Goal: Task Accomplishment & Management: Manage account settings

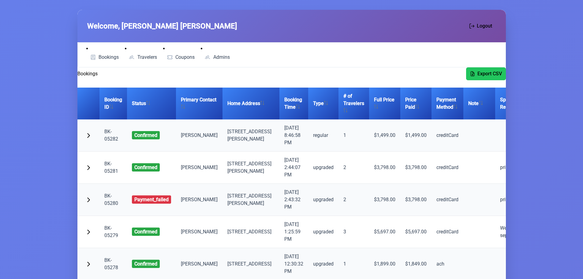
click at [109, 137] on link "BK-05282" at bounding box center [111, 135] width 14 height 13
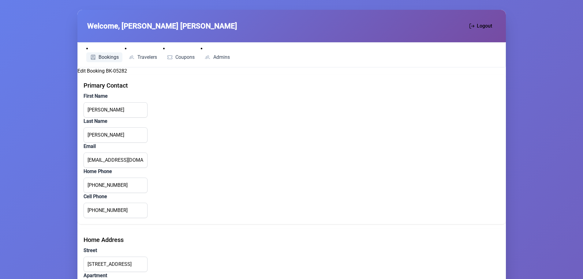
click at [108, 58] on span "Bookings" at bounding box center [109, 57] width 20 height 5
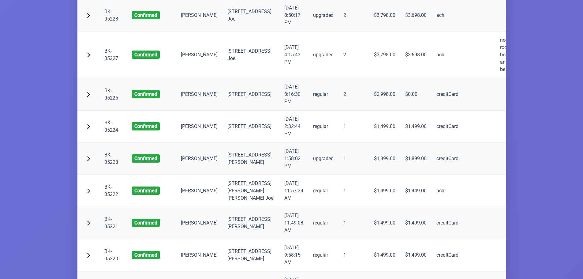
scroll to position [1653, 0]
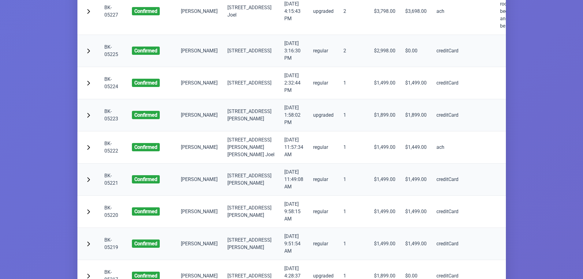
click at [107, 57] on link "BK-05225" at bounding box center [111, 50] width 14 height 13
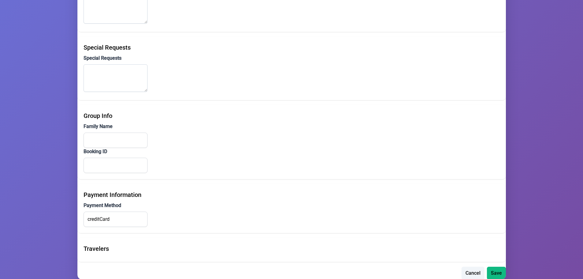
scroll to position [425, 0]
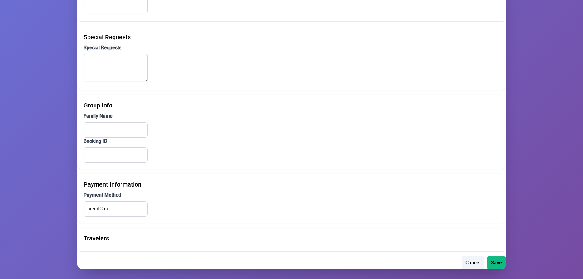
drag, startPoint x: 486, startPoint y: 276, endPoint x: 525, endPoint y: 276, distance: 39.2
drag, startPoint x: 526, startPoint y: 276, endPoint x: 480, endPoint y: 277, distance: 46.5
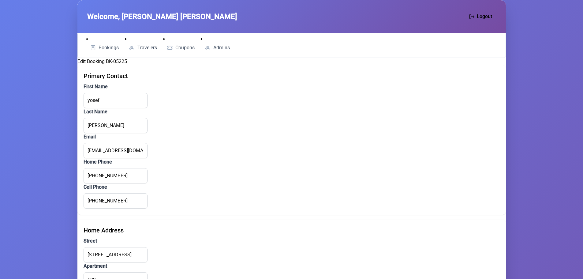
scroll to position [0, 0]
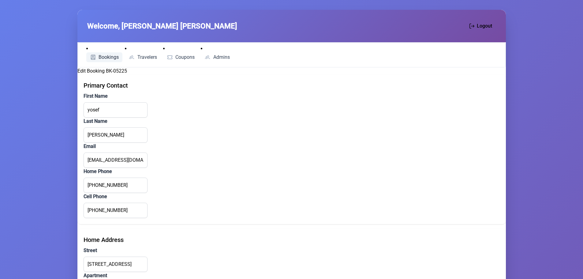
click at [103, 60] on link "Bookings" at bounding box center [104, 57] width 36 height 10
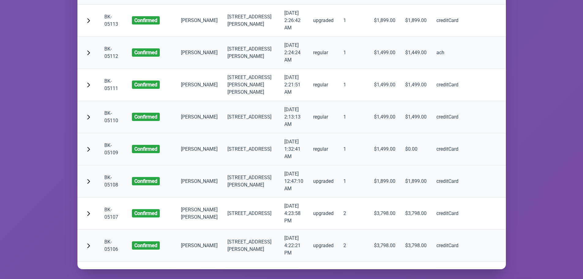
click at [110, 142] on link "BK-05109" at bounding box center [111, 148] width 14 height 13
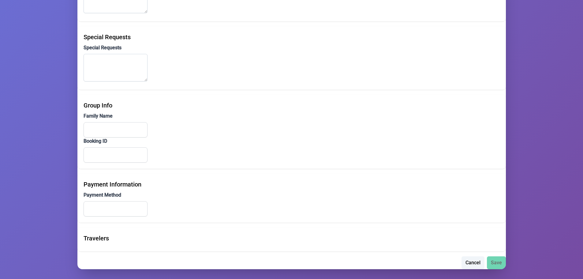
type input "Joseph"
type input "Friedman"
type input "joseph@decentgradient.com"
type input "(516) 650-8139"
type input "(123) 456-7867"
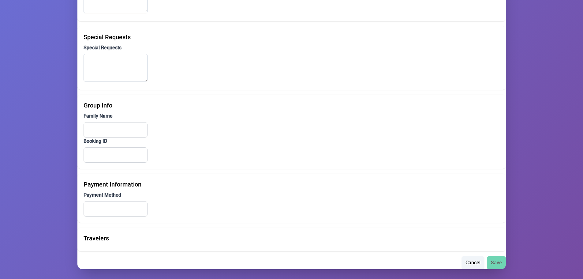
type input "940 Hope Street"
type input "Stamford"
type input "CT"
type input "069072201"
type input "creditCard"
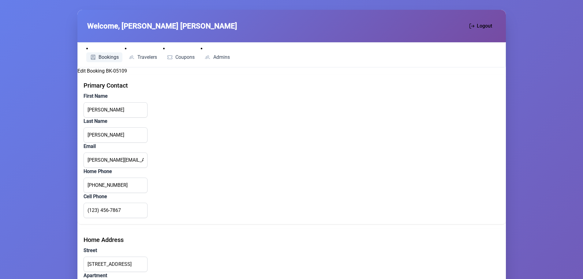
click at [107, 55] on span "Bookings" at bounding box center [109, 57] width 20 height 5
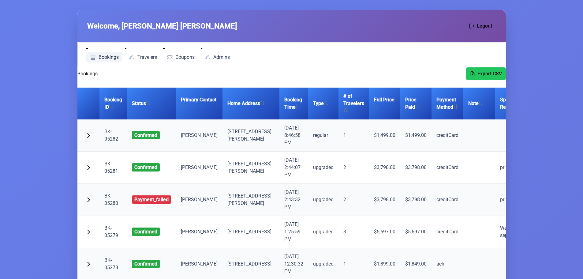
click at [107, 61] on link "Bookings" at bounding box center [104, 57] width 36 height 10
click at [103, 55] on span "Bookings" at bounding box center [109, 57] width 20 height 5
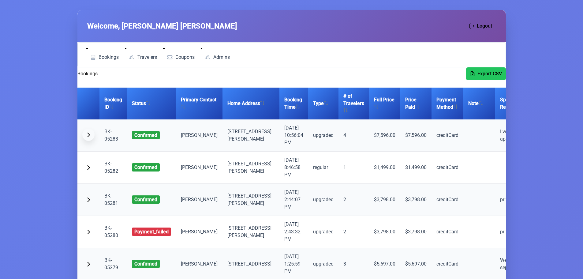
click at [85, 134] on button "button" at bounding box center [88, 135] width 12 height 12
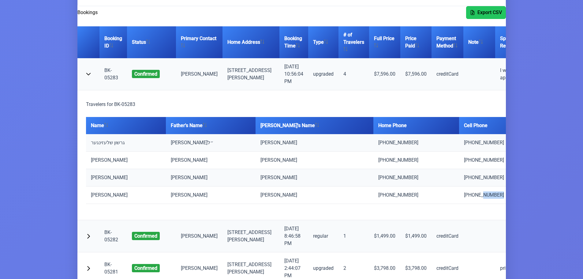
scroll to position [0, 41]
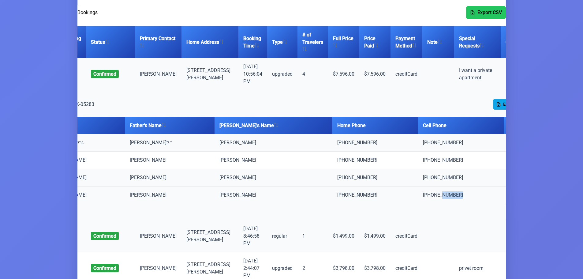
drag, startPoint x: 447, startPoint y: 195, endPoint x: 463, endPoint y: 194, distance: 15.9
click at [463, 194] on tr "[PERSON_NAME] [PHONE_NUMBER] [PHONE_NUMBER]" at bounding box center [292, 194] width 494 height 17
click at [441, 196] on td "[PHONE_NUMBER]" at bounding box center [461, 194] width 86 height 17
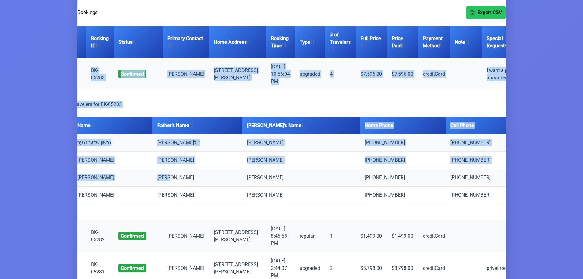
scroll to position [0, 0]
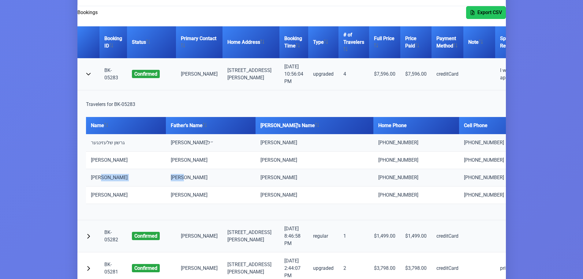
drag, startPoint x: 140, startPoint y: 187, endPoint x: 112, endPoint y: 181, distance: 28.2
click at [112, 181] on tr "[PERSON_NAME] גרשון [PERSON_NAME] [PHONE_NUMBER] [PHONE_NUMBER]" at bounding box center [333, 177] width 494 height 17
click at [113, 179] on td "[PERSON_NAME]" at bounding box center [126, 177] width 80 height 17
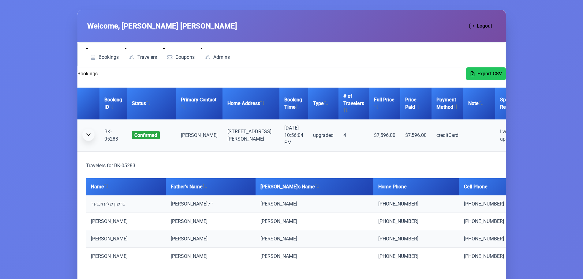
click at [88, 135] on span "button" at bounding box center [88, 134] width 5 height 5
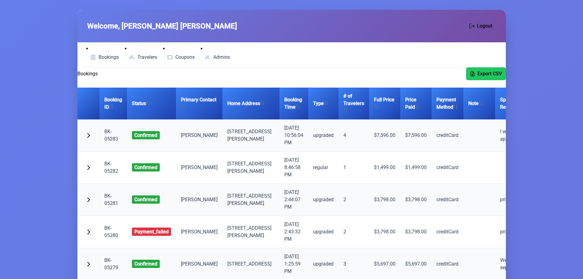
click at [110, 137] on link "BK-05283" at bounding box center [111, 135] width 14 height 13
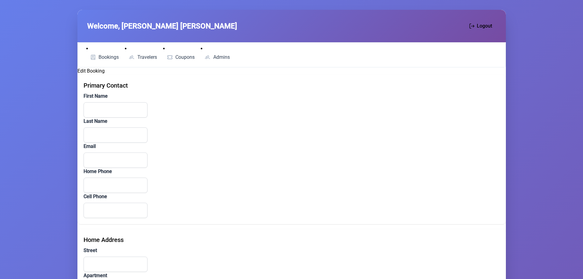
type input "Gershon"
type input "Schlesinger"
type input "gschlesinger@parcarecenter.com"
type input "(718) 388-6023"
type input "(347) 971-0023"
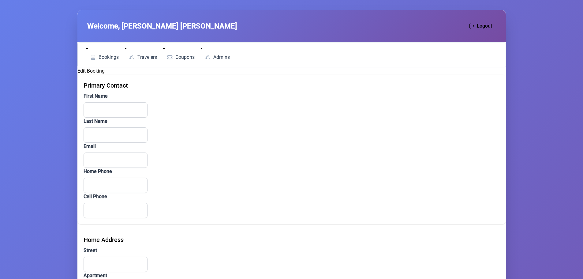
type input "238 Rodney Street"
type input "Brooklyn"
type input "NY"
type input "112117975"
type textarea "I want a private apartment"
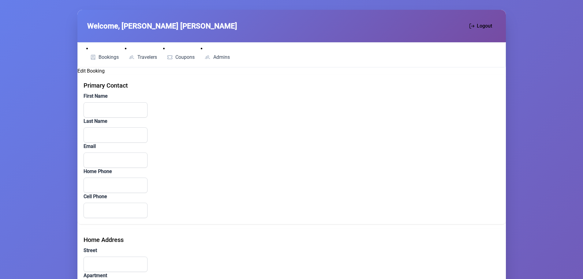
type input "creditCard"
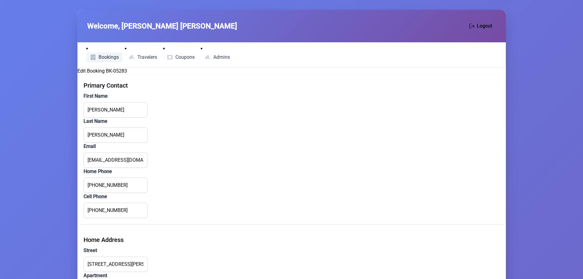
click at [101, 56] on span "Bookings" at bounding box center [109, 57] width 20 height 5
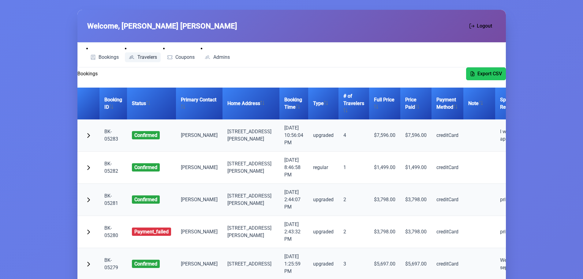
click at [144, 55] on span "Travelers" at bounding box center [147, 57] width 20 height 5
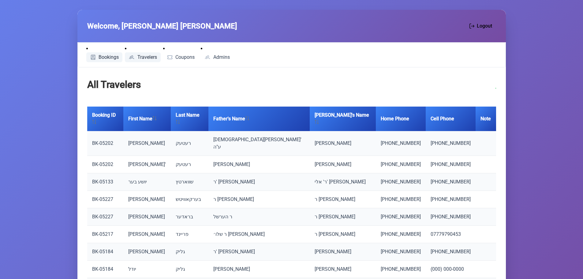
click at [112, 55] on span "Bookings" at bounding box center [109, 57] width 20 height 5
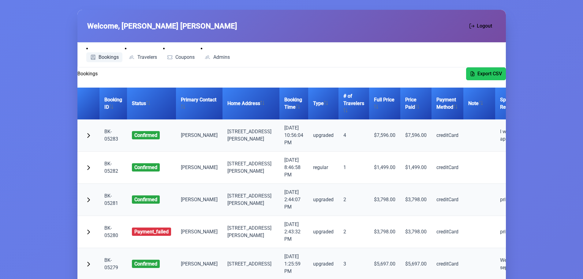
click at [109, 57] on span "Bookings" at bounding box center [109, 57] width 20 height 5
click at [110, 138] on link "BK-05283" at bounding box center [111, 135] width 14 height 13
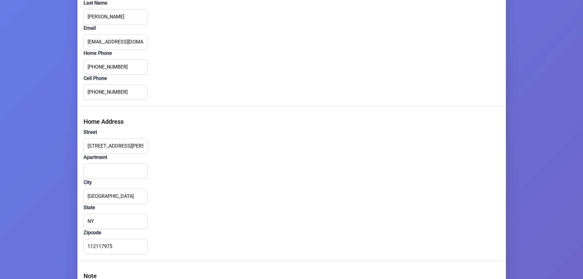
scroll to position [21, 0]
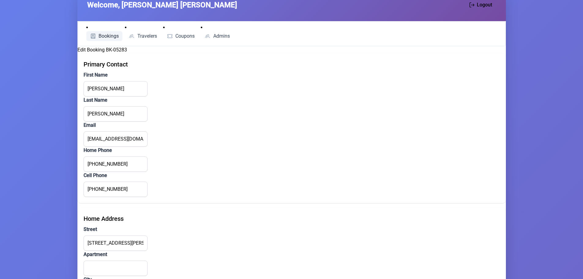
click at [104, 34] on span "Bookings" at bounding box center [109, 36] width 20 height 5
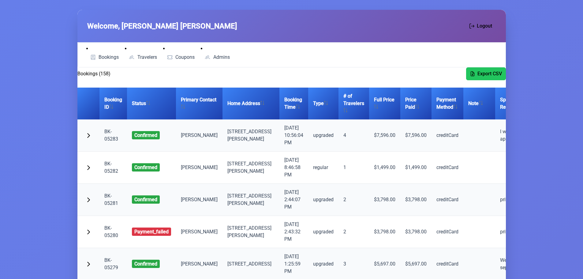
click at [112, 139] on link "BK-05283" at bounding box center [111, 135] width 14 height 13
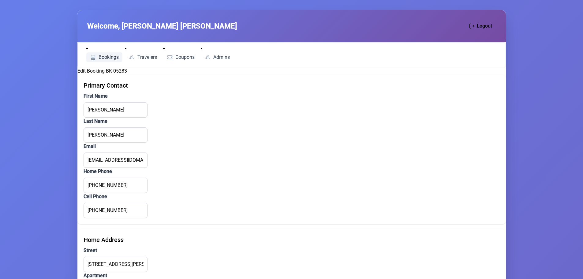
click at [103, 55] on span "Bookings" at bounding box center [109, 57] width 20 height 5
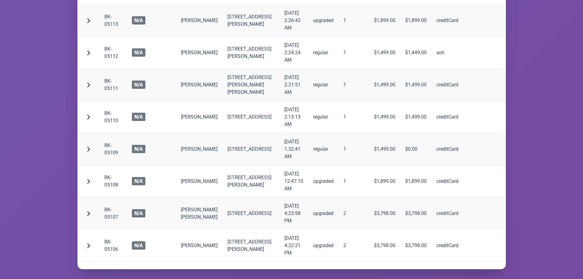
scroll to position [5112, 0]
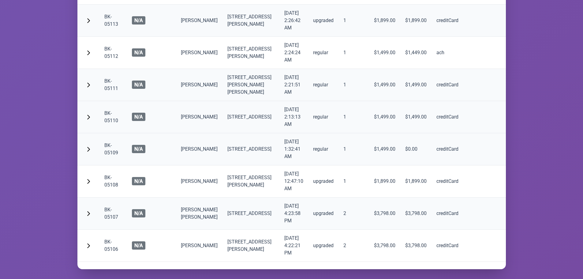
scroll to position [5142, 0]
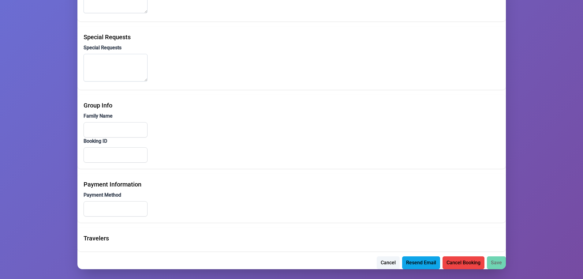
type input "Usher"
type input "Schwartz"
type input "Usher154@gmail.com"
type input "(845) 637-4699"
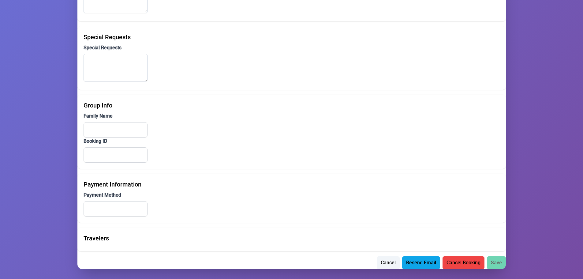
type input "9 Karlsburg Road"
type input "302"
type input "[PERSON_NAME]"
type input "NY"
type input "10950"
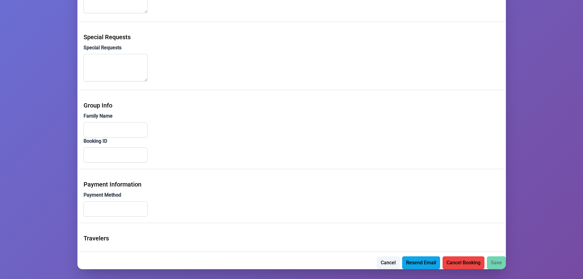
type input "ach"
click at [420, 262] on span "Resend Email" at bounding box center [421, 261] width 30 height 7
click at [465, 260] on span "Cancel Booking" at bounding box center [464, 261] width 34 height 7
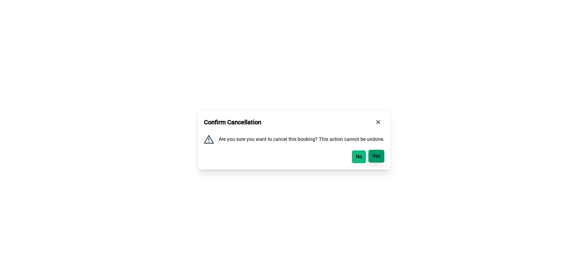
click at [380, 157] on span "Yes" at bounding box center [376, 155] width 8 height 7
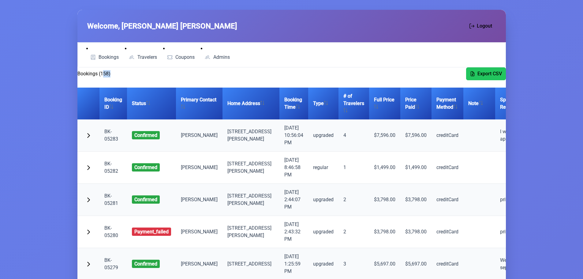
drag, startPoint x: 104, startPoint y: 73, endPoint x: 113, endPoint y: 74, distance: 8.9
click at [113, 74] on div "Bookings (158) Export CSV" at bounding box center [291, 73] width 429 height 13
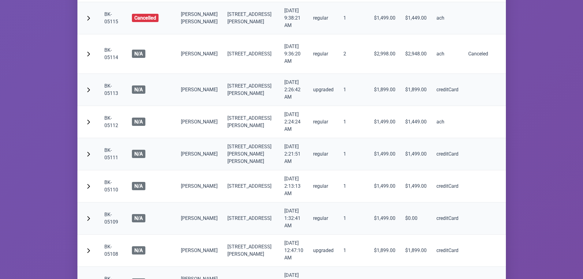
scroll to position [5051, 0]
click at [140, 22] on span "cancelled" at bounding box center [145, 17] width 27 height 8
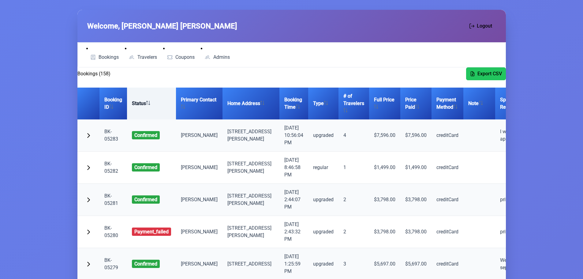
click at [150, 104] on icon at bounding box center [148, 103] width 4 height 4
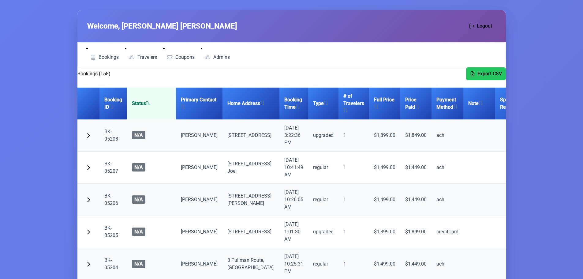
click at [150, 104] on icon at bounding box center [148, 103] width 4 height 4
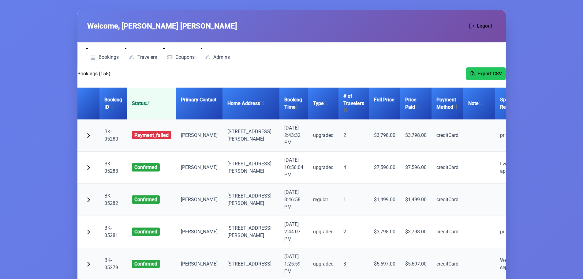
click at [147, 107] on th "Status" at bounding box center [151, 104] width 49 height 32
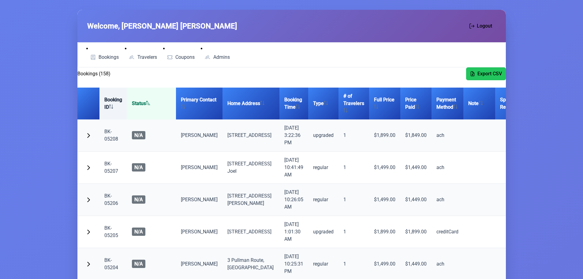
click at [117, 104] on th "Booking ID" at bounding box center [113, 104] width 28 height 32
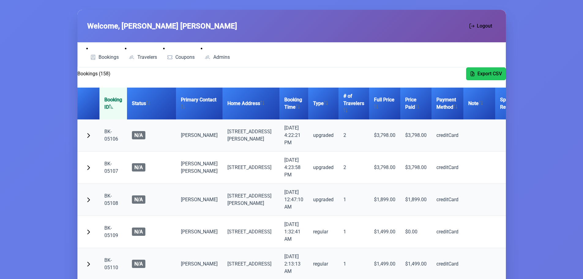
click at [117, 104] on th "Booking ID" at bounding box center [113, 104] width 28 height 32
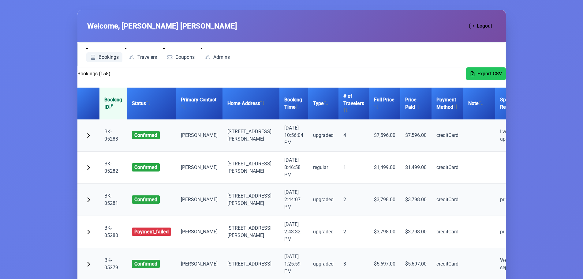
click at [102, 61] on link "Bookings" at bounding box center [104, 57] width 36 height 10
click at [151, 59] on span "Travelers" at bounding box center [147, 57] width 20 height 5
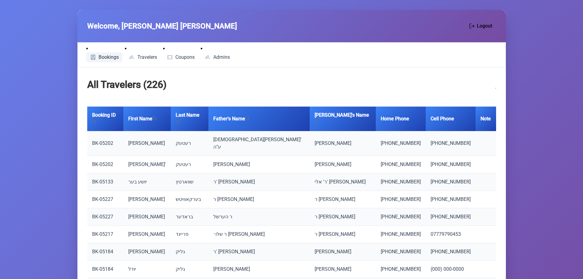
click at [96, 55] on link "Bookings" at bounding box center [104, 57] width 36 height 10
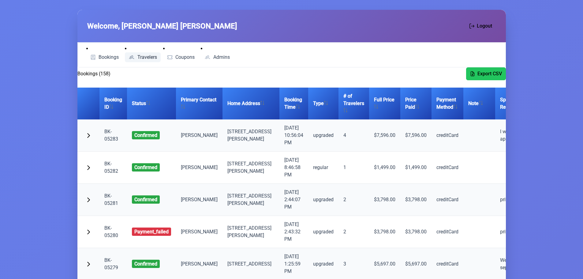
click at [144, 57] on span "Travelers" at bounding box center [147, 57] width 20 height 5
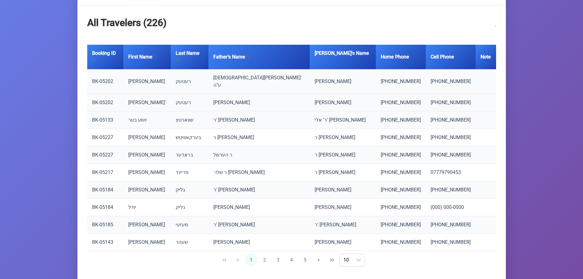
scroll to position [64, 0]
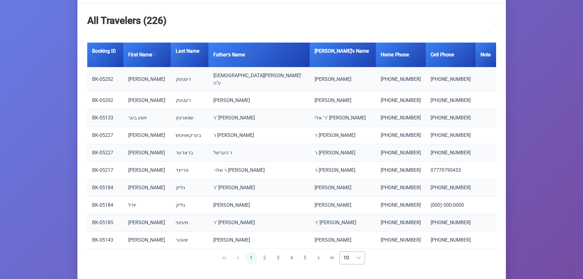
click at [357, 255] on icon "dropdown trigger" at bounding box center [358, 257] width 5 height 5
click at [353, 234] on li "50" at bounding box center [356, 240] width 20 height 12
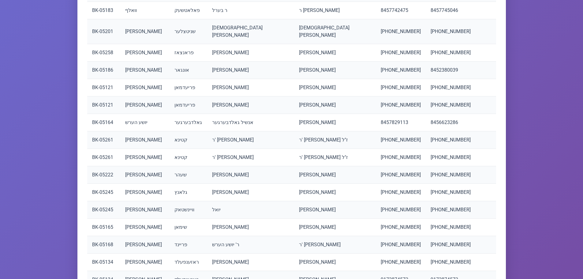
scroll to position [762, 0]
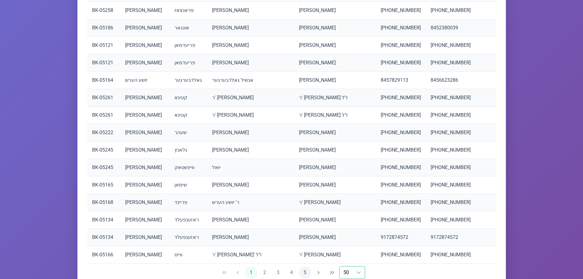
click at [305, 266] on button "5" at bounding box center [305, 272] width 12 height 12
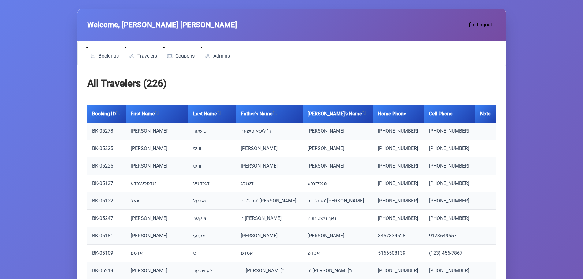
scroll to position [0, 0]
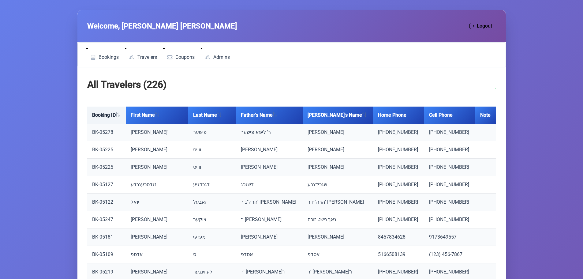
click at [105, 114] on th "Booking ID" at bounding box center [106, 115] width 39 height 17
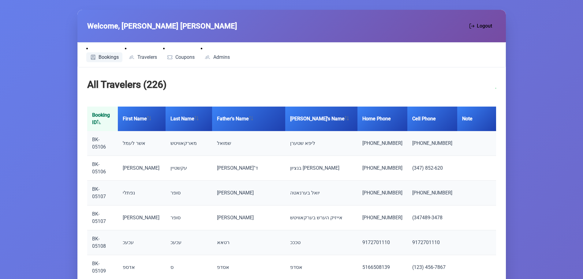
click at [103, 55] on span "Bookings" at bounding box center [109, 57] width 20 height 5
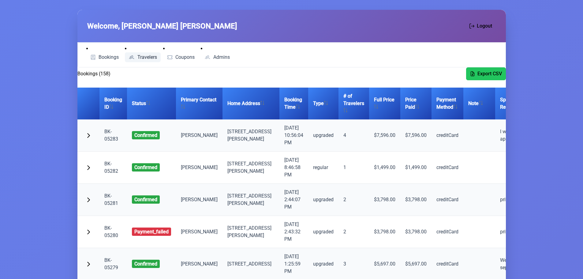
click at [137, 58] on span "Travelers" at bounding box center [147, 57] width 20 height 5
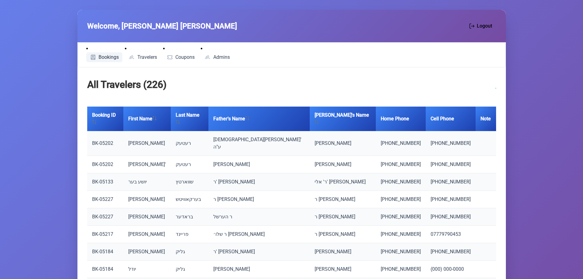
click at [105, 61] on link "Bookings" at bounding box center [104, 57] width 36 height 10
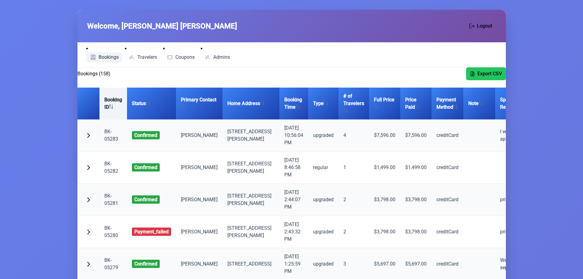
click at [112, 106] on icon at bounding box center [111, 106] width 4 height 4
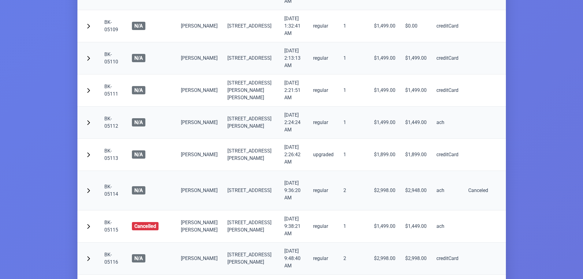
scroll to position [214, 0]
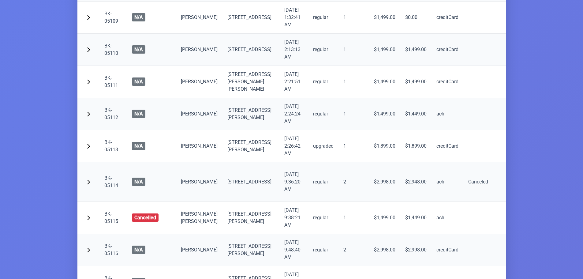
click at [111, 188] on link "BK-05114" at bounding box center [111, 181] width 14 height 13
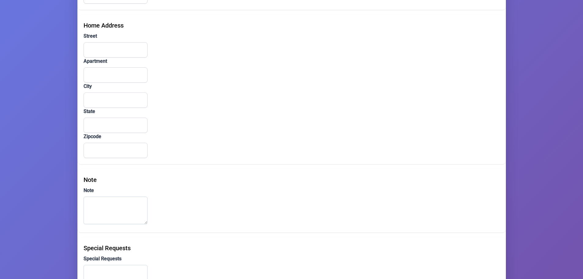
type input "Joel"
type input "Mittelman"
type input "Hub.s29@gmail.com"
type input "(347) 746-3297"
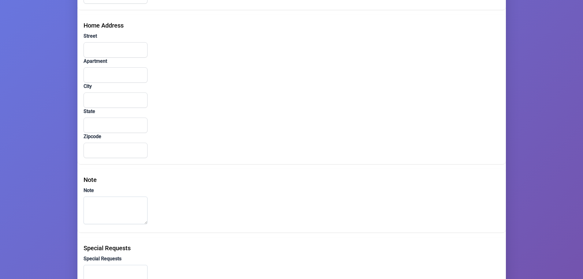
type input "28 South 9th Street"
type input "2c"
type input "Brooklyn"
type input "NY"
type input "11249"
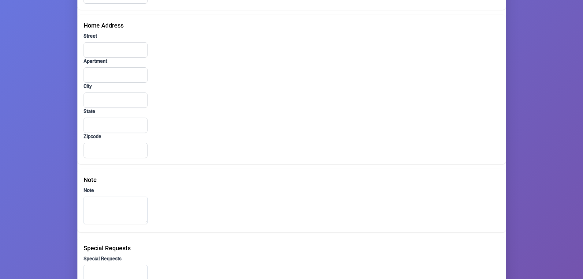
type textarea "Canceled"
type input "ר [PERSON_NAME] מיטטעלמאן"
type input "BK-12345"
type input "ach"
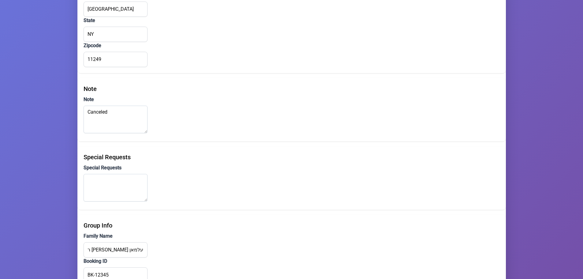
scroll to position [425, 0]
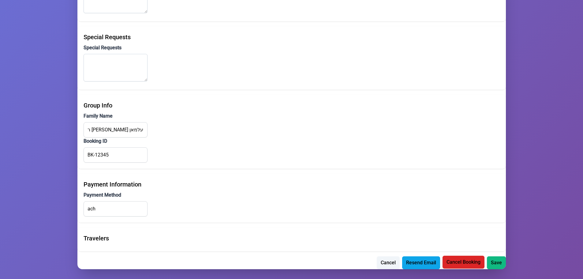
click at [458, 261] on span "Cancel Booking" at bounding box center [464, 261] width 34 height 7
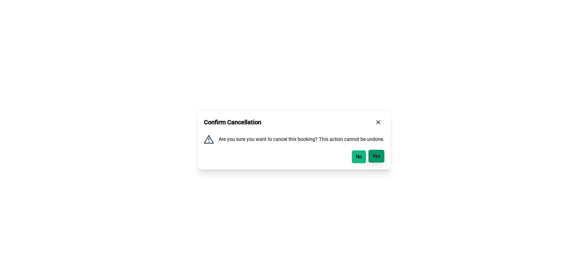
click at [377, 156] on span "Yes" at bounding box center [376, 155] width 8 height 7
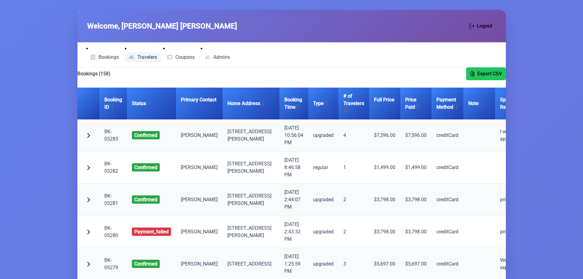
click at [147, 54] on link "Travelers" at bounding box center [143, 57] width 36 height 10
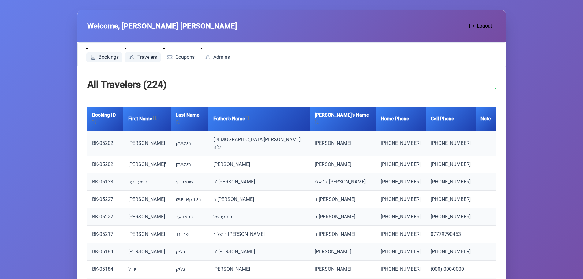
click at [103, 55] on span "Bookings" at bounding box center [109, 57] width 20 height 5
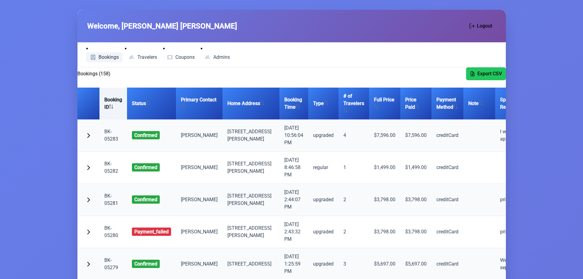
click at [109, 106] on th "Booking ID" at bounding box center [113, 104] width 28 height 32
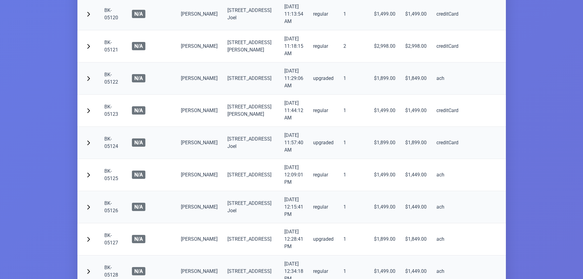
scroll to position [582, 0]
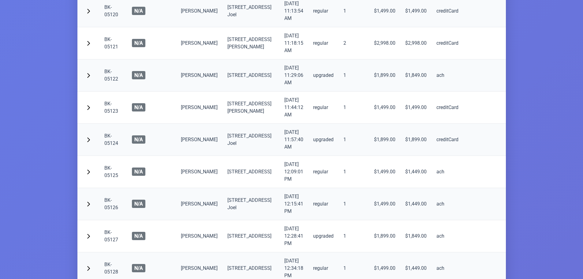
click at [111, 146] on link "BK-05124" at bounding box center [111, 139] width 14 height 13
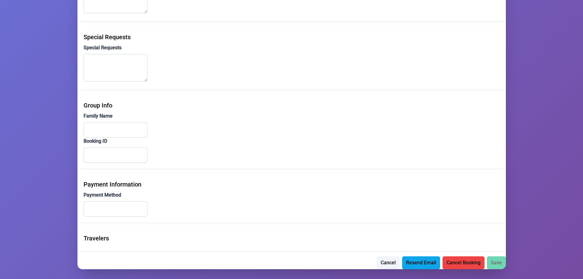
type input "Moshe"
type input "Kaufman"
type input "moshekauf@gmail.com"
type input "(845) 783-1323"
type input "(845) 537-0475"
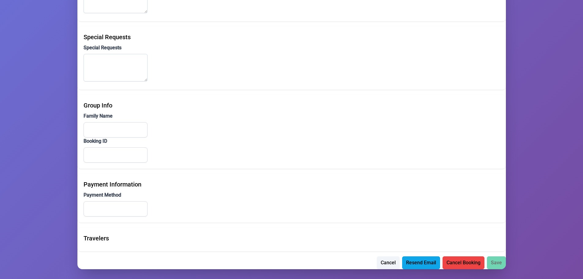
type input "20 Dinev Court"
type input "201"
type input "[PERSON_NAME]"
type input "NY"
type input "10950"
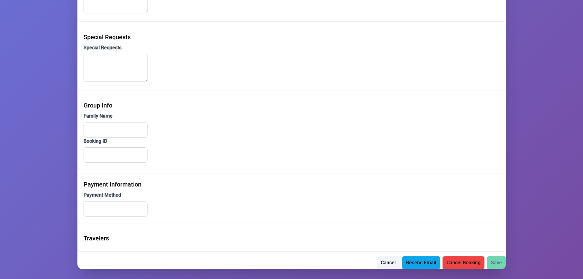
type input "creditCard"
click at [460, 261] on span "Cancel Booking" at bounding box center [464, 261] width 34 height 7
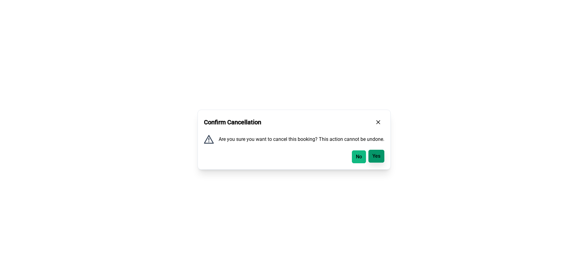
click at [378, 156] on span "Yes" at bounding box center [376, 155] width 8 height 7
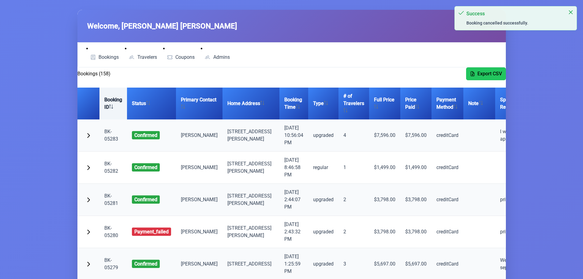
click at [113, 103] on th "Booking ID" at bounding box center [113, 104] width 28 height 32
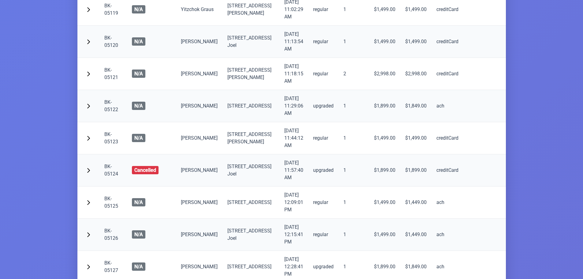
scroll to position [704, 0]
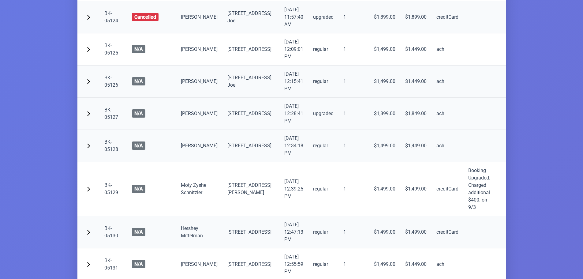
click at [109, 120] on link "BK-05127" at bounding box center [111, 113] width 14 height 13
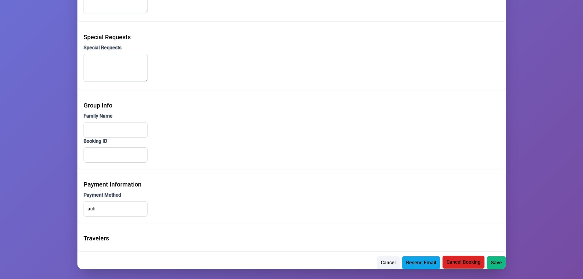
click at [459, 261] on span "Cancel Booking" at bounding box center [464, 261] width 34 height 7
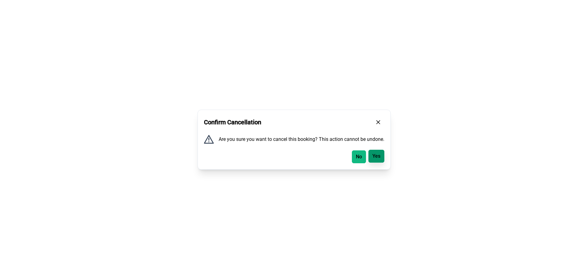
click at [375, 160] on button "Yes" at bounding box center [376, 156] width 16 height 13
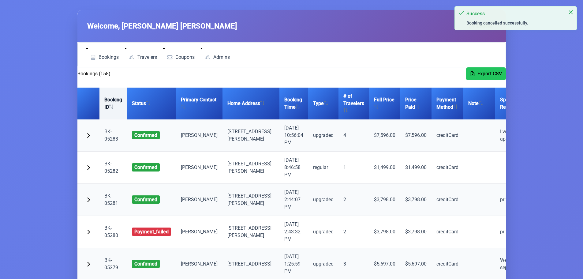
click at [110, 102] on th "Booking ID" at bounding box center [113, 104] width 28 height 32
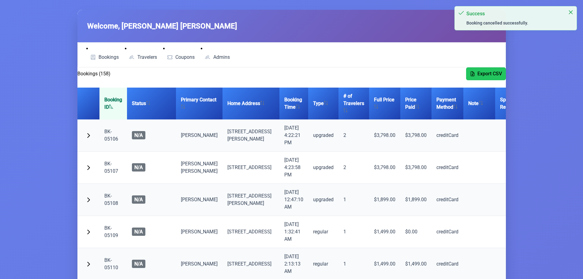
click at [110, 102] on th "Booking ID" at bounding box center [113, 104] width 28 height 32
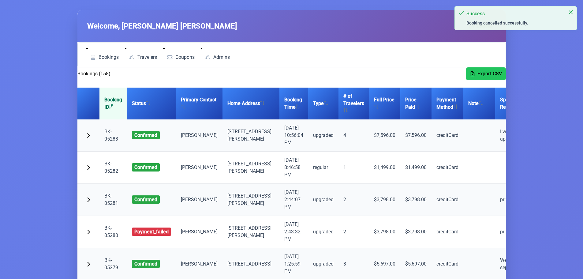
click at [112, 105] on icon at bounding box center [111, 106] width 4 height 4
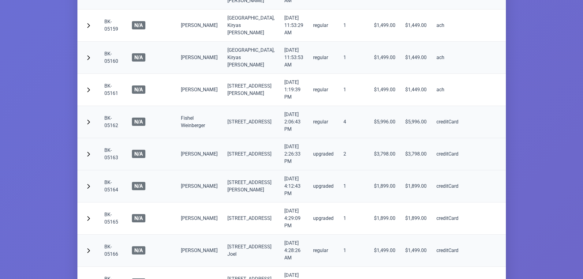
scroll to position [1745, 0]
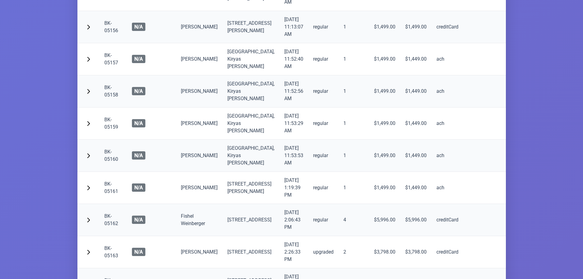
click at [109, 98] on link "BK-05158" at bounding box center [111, 90] width 14 height 13
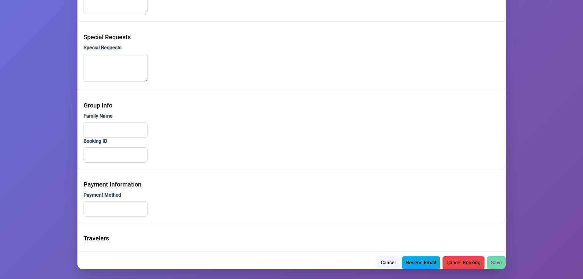
type input "abraham"
type input "zoldan"
type input "zoldan8490@gmail.com"
type input "(845) 492-5328"
type input "(845) 395-8490"
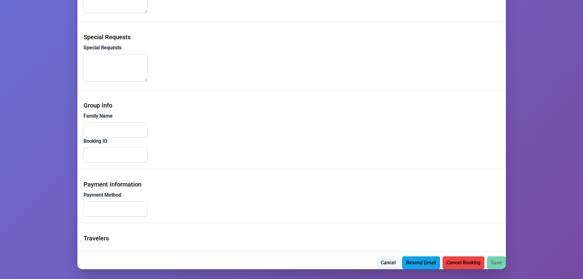
type input "Lizensk Boulevard"
type input "412"
type input "[PERSON_NAME]"
type input "NY"
type input "10950"
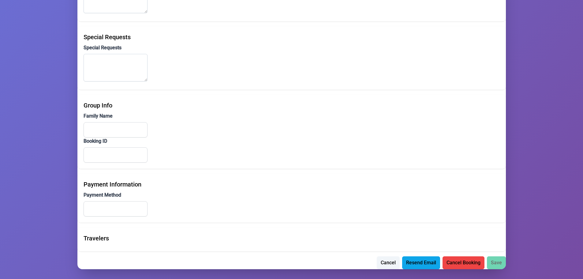
type input "זאלדאן"
type input "BK-05141"
type input "ach"
click at [458, 263] on span "Cancel Booking" at bounding box center [464, 261] width 34 height 7
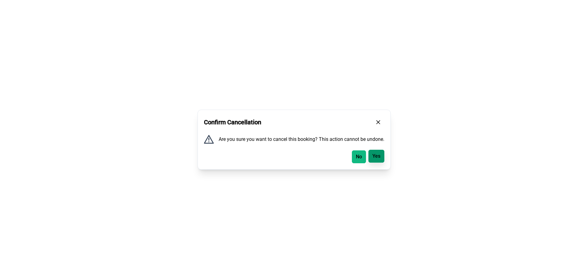
click at [379, 160] on button "Yes" at bounding box center [376, 156] width 16 height 13
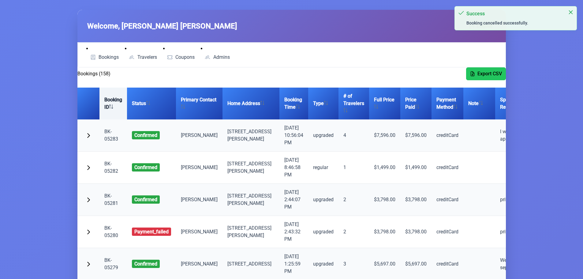
click at [113, 103] on th "Booking ID" at bounding box center [113, 104] width 28 height 32
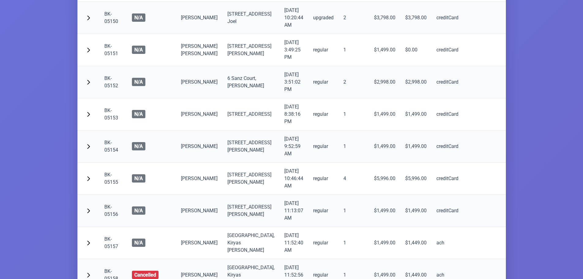
scroll to position [1745, 0]
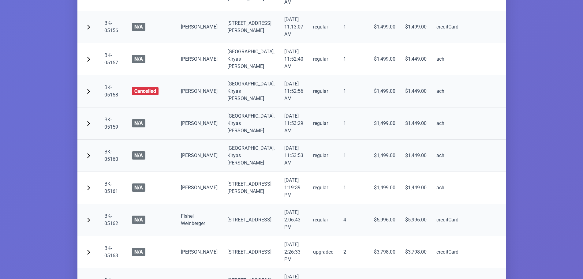
click at [108, 130] on link "BK-05159" at bounding box center [111, 123] width 14 height 13
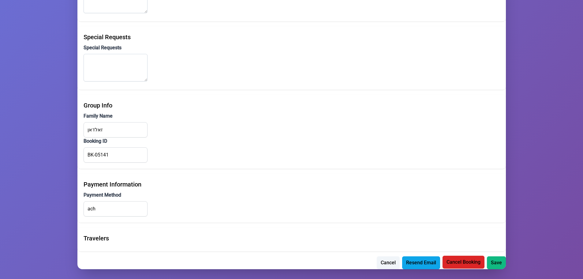
click at [462, 259] on span "Cancel Booking" at bounding box center [464, 261] width 34 height 7
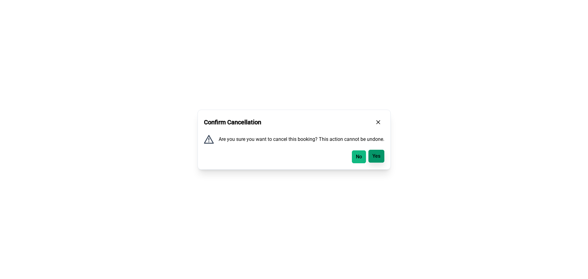
click at [377, 158] on span "Yes" at bounding box center [376, 155] width 8 height 7
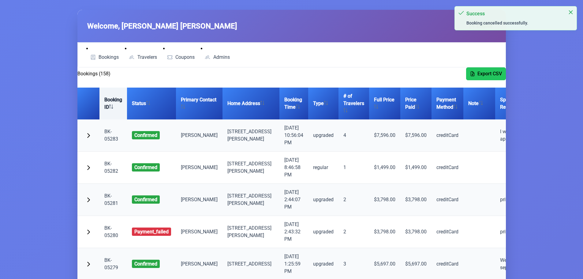
click at [118, 103] on th "Booking ID" at bounding box center [113, 104] width 28 height 32
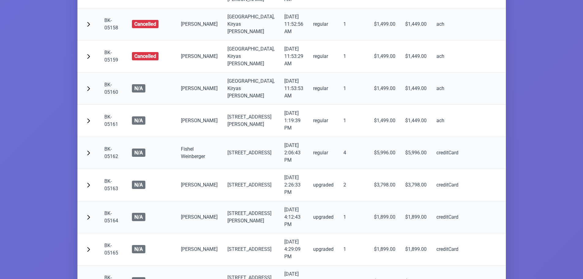
scroll to position [1837, 0]
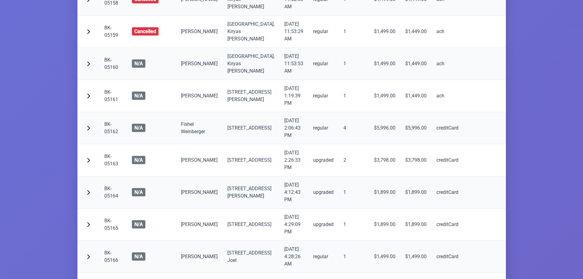
click at [108, 70] on link "BK-05160" at bounding box center [111, 63] width 14 height 13
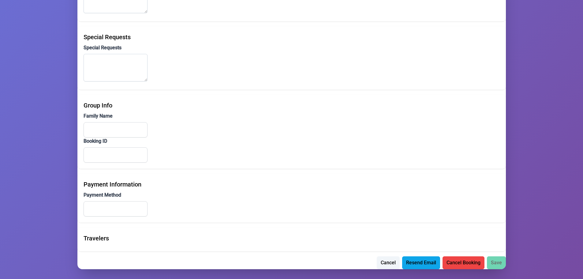
type input "abraham"
type input "zoldan"
type input "zoldan8490@gmail.com"
type input "(845) 492-5328"
type input "(845) 395-8490"
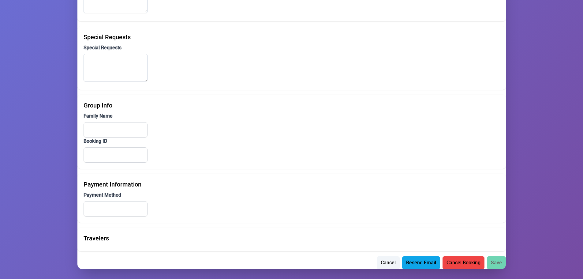
type input "Lizensk Boulevard"
type input "412"
type input "[PERSON_NAME]"
type input "NY"
type input "10950"
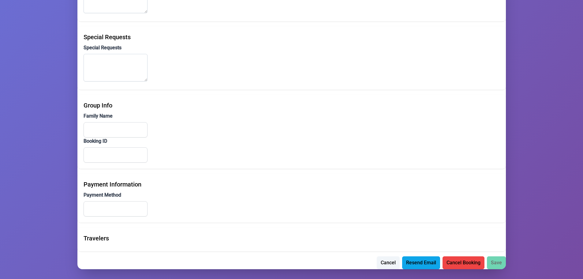
type input "זאלדאן"
type input "BK-05141"
type input "ach"
click at [463, 262] on span "Cancel Booking" at bounding box center [464, 261] width 34 height 7
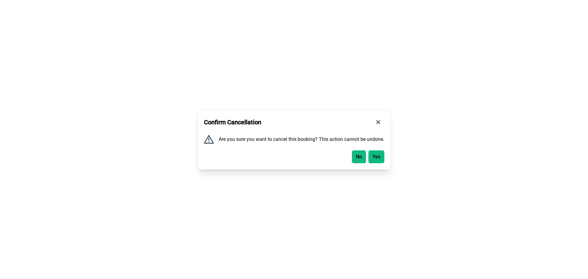
click at [378, 156] on span "Yes" at bounding box center [376, 156] width 8 height 7
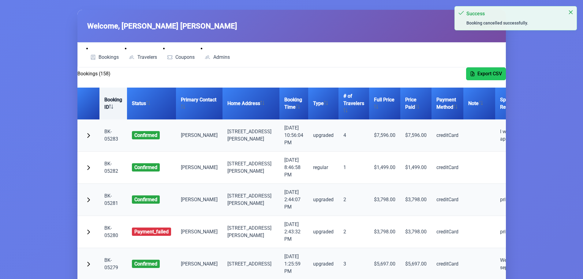
click at [110, 107] on icon at bounding box center [110, 106] width 0 height 4
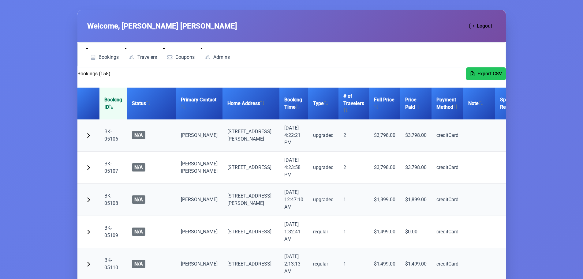
click at [111, 101] on th "Booking ID" at bounding box center [113, 104] width 28 height 32
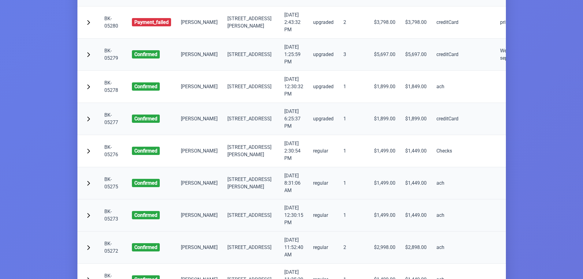
scroll to position [245, 0]
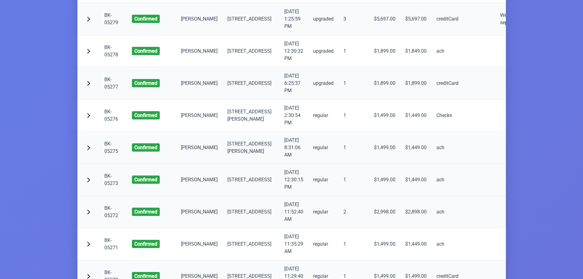
click at [194, 183] on td "[PERSON_NAME]" at bounding box center [199, 180] width 47 height 32
click at [111, 186] on link "BK-05273" at bounding box center [111, 179] width 14 height 13
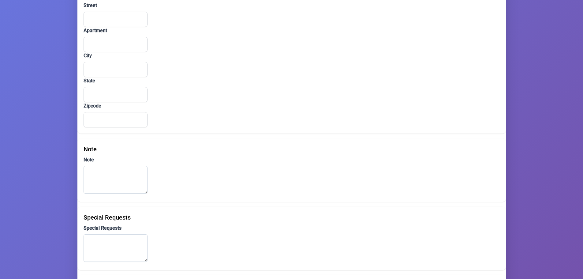
type input "Shmiel"
type input "Katz"
type input "shmilu1680@gmail.com"
type input "(718) 388-0929"
type input "(347) 385-9801"
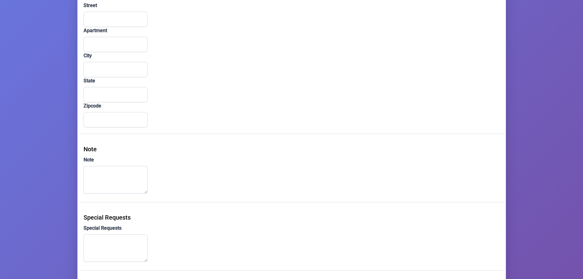
type input "206 Middleton Street"
type input "1"
type input "Brooklyn"
type input "NY"
type input "112062910"
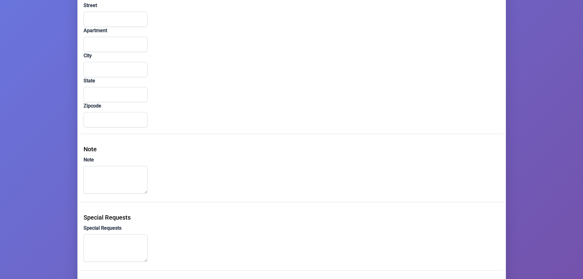
type input "גראס"
type input "BK-05270"
type input "ach"
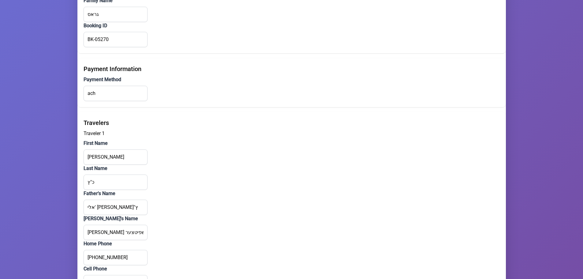
scroll to position [623, 0]
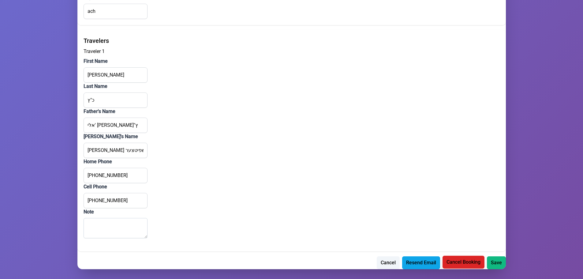
click at [463, 262] on span "Cancel Booking" at bounding box center [464, 261] width 34 height 7
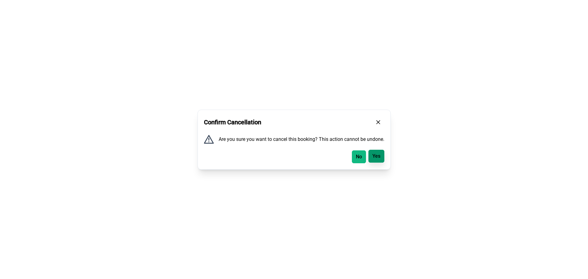
click at [381, 160] on button "Yes" at bounding box center [376, 156] width 16 height 13
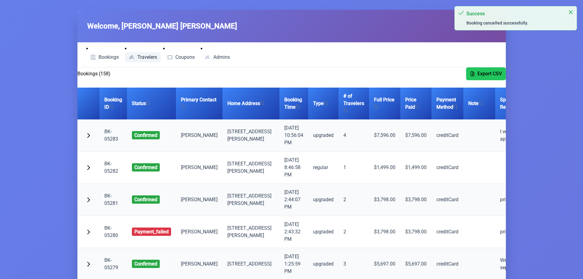
click at [148, 54] on link "Travelers" at bounding box center [143, 57] width 36 height 10
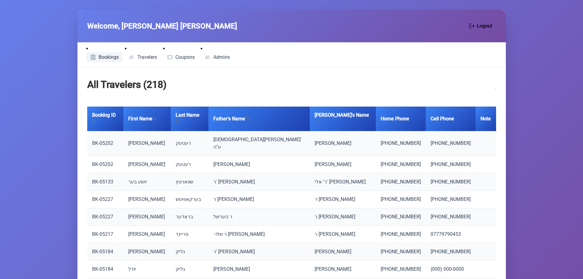
click at [100, 55] on span "Bookings" at bounding box center [109, 57] width 20 height 5
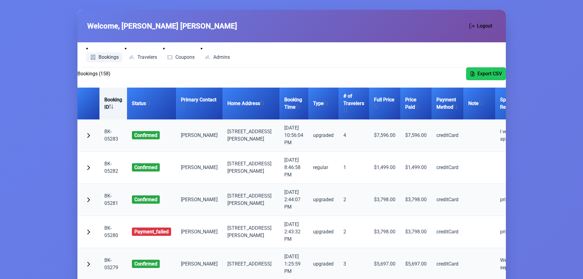
click at [110, 103] on th "Booking ID" at bounding box center [113, 104] width 28 height 32
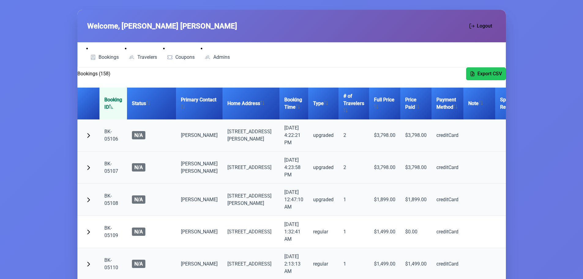
scroll to position [31, 0]
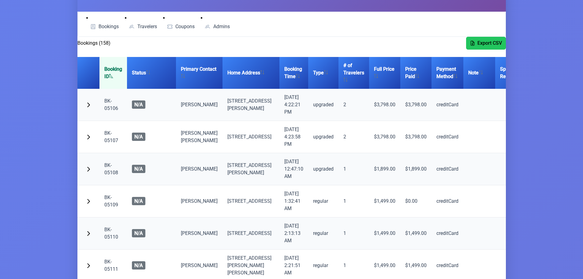
click at [111, 175] on link "BK-05108" at bounding box center [111, 168] width 14 height 13
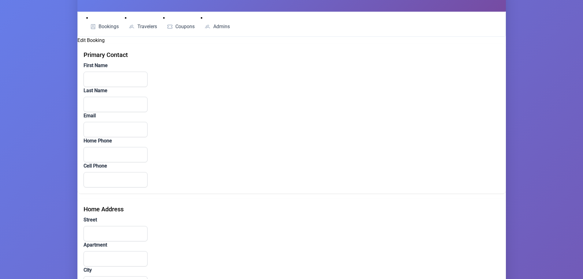
type input "NAFTALY"
type input "STEIN"
type input "Beisaharn@gmail.com"
type input "(917) 270-1110"
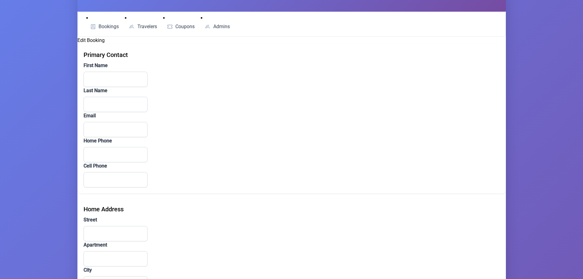
type input "442 Marcy Avenue"
type input "6"
type input "BROOKLYN"
type input "New York"
type input "11206"
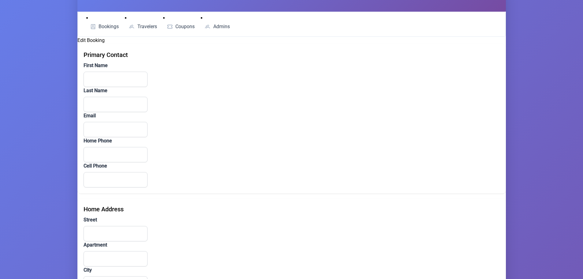
type input "creditCard"
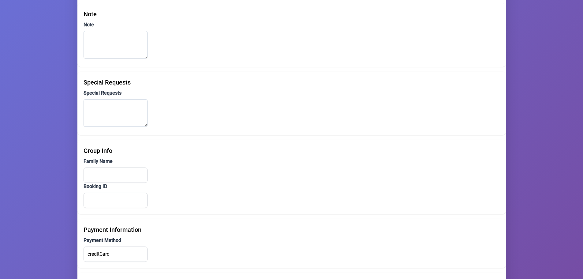
scroll to position [425, 0]
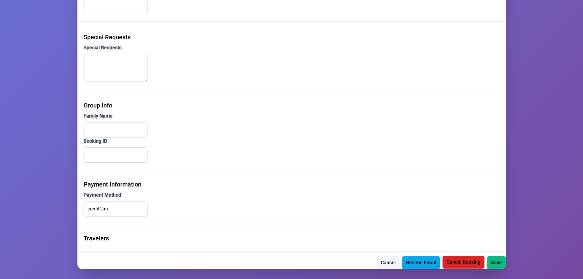
click at [461, 264] on span "Cancel Booking" at bounding box center [464, 261] width 34 height 7
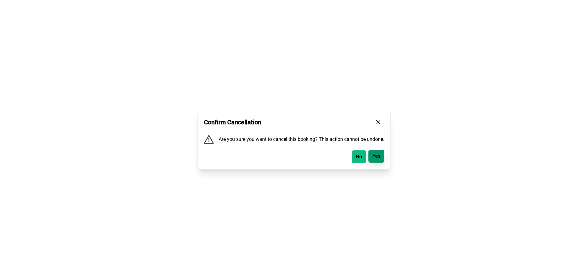
click at [376, 156] on span "Yes" at bounding box center [376, 155] width 8 height 7
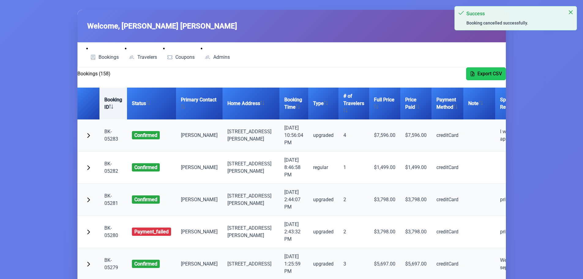
click at [113, 104] on icon at bounding box center [111, 106] width 4 height 4
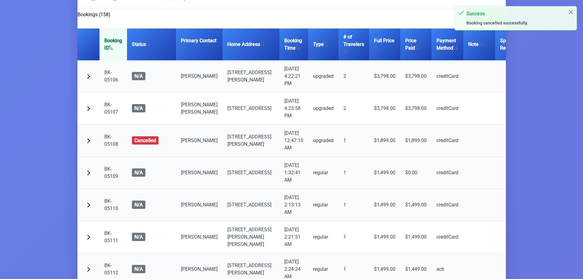
scroll to position [61, 0]
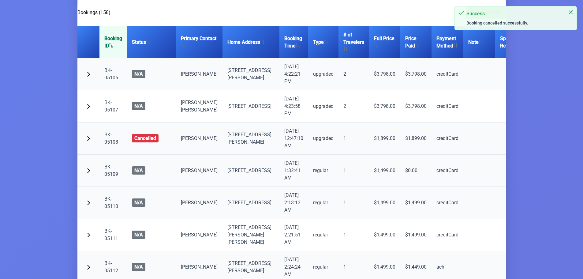
click at [111, 177] on link "BK-05109" at bounding box center [111, 170] width 14 height 13
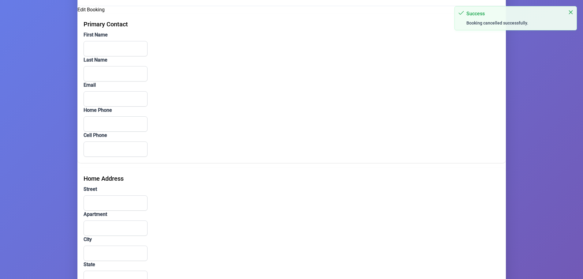
type input "Joseph"
type input "Friedman"
type input "joseph@decentgradient.com"
type input "(516) 650-8139"
type input "(123) 456-7867"
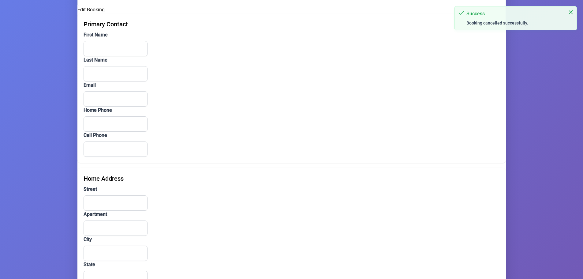
type input "940 Hope Street"
type input "Stamford"
type input "CT"
type input "069072201"
type input "creditCard"
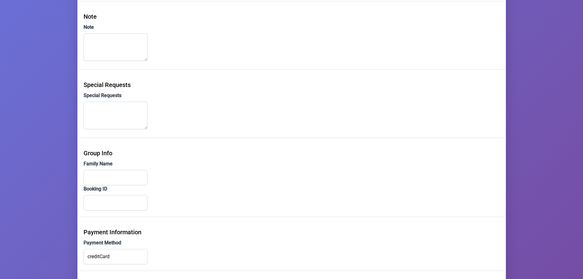
scroll to position [425, 0]
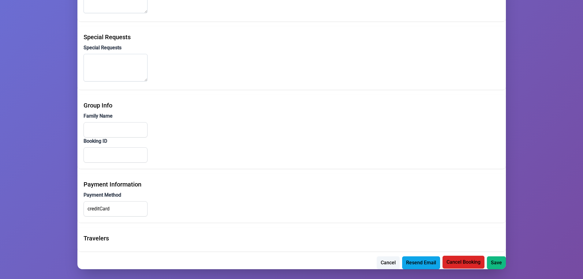
click at [462, 261] on span "Cancel Booking" at bounding box center [464, 261] width 34 height 7
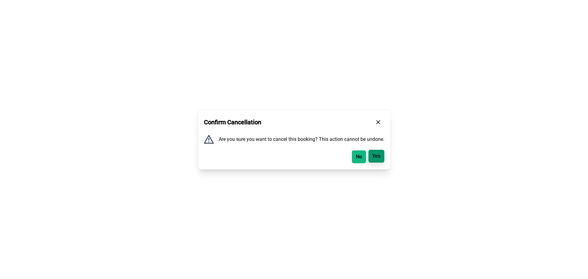
click at [378, 160] on button "Yes" at bounding box center [376, 156] width 16 height 13
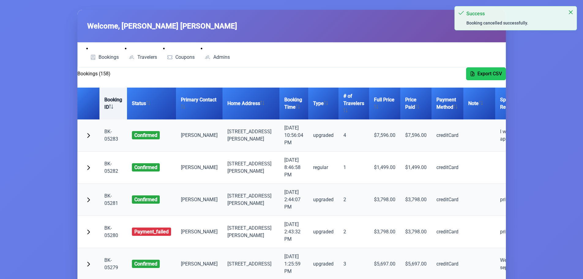
click at [111, 111] on th "Booking ID" at bounding box center [113, 104] width 28 height 32
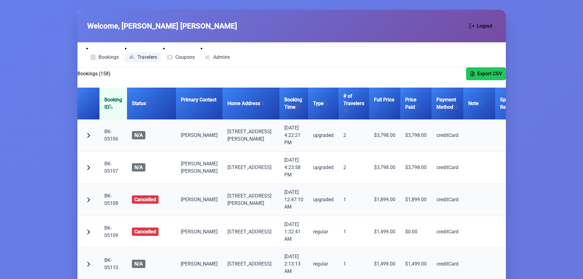
click at [144, 58] on span "Travelers" at bounding box center [147, 57] width 20 height 5
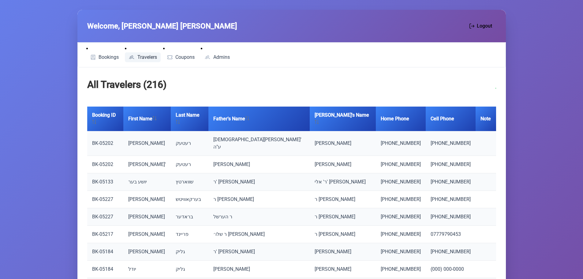
click at [106, 51] on li "Bookings" at bounding box center [104, 53] width 36 height 17
click at [107, 56] on span "Bookings" at bounding box center [109, 57] width 20 height 5
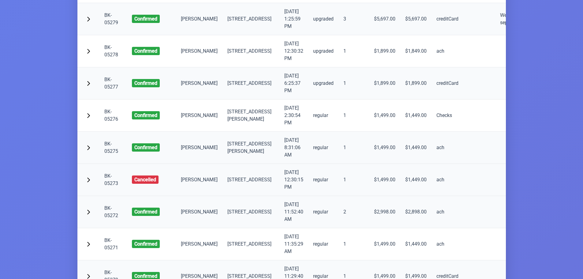
scroll to position [31, 0]
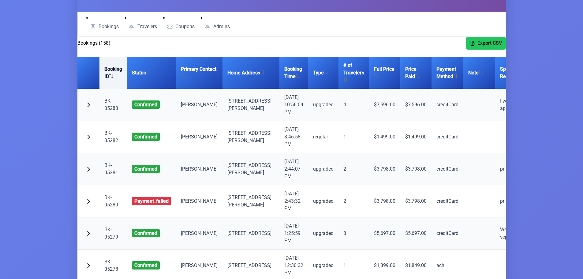
click at [109, 72] on th "Booking ID" at bounding box center [113, 73] width 28 height 32
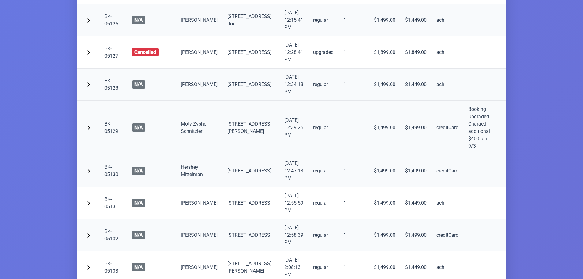
scroll to position [796, 0]
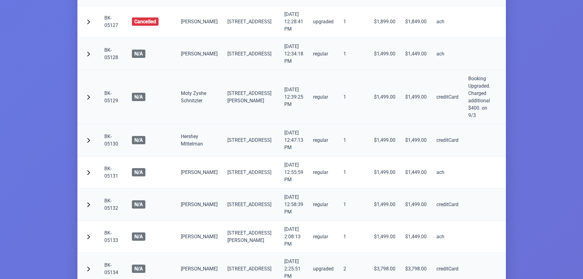
click at [308, 113] on td "regular" at bounding box center [323, 97] width 30 height 54
click at [106, 103] on link "BK-05129" at bounding box center [111, 96] width 14 height 13
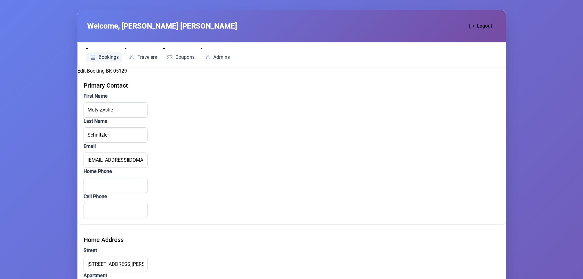
click at [108, 57] on span "Bookings" at bounding box center [109, 57] width 20 height 5
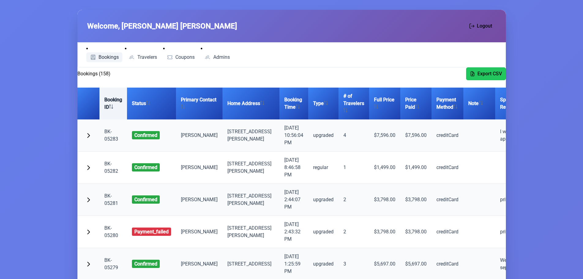
click at [117, 99] on th "Booking ID" at bounding box center [113, 104] width 28 height 32
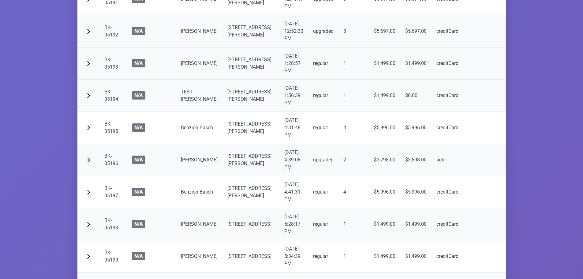
scroll to position [2908, 0]
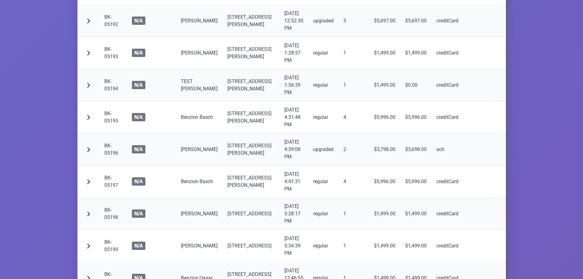
click at [107, 92] on link "BK-05194" at bounding box center [111, 84] width 14 height 13
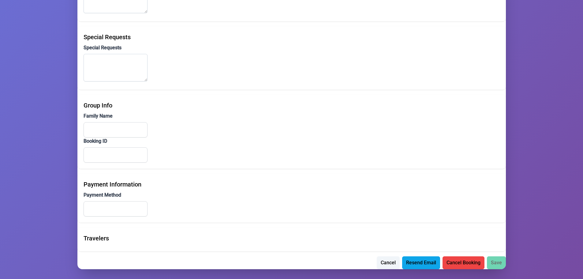
scroll to position [425, 0]
type input "TEST"
type input "Friedman"
type input "joseph@decentgradient.com"
type input "665 South Hope Chapel Road"
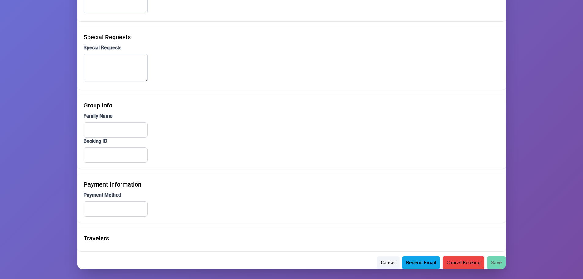
type input "Jackson Township"
type input "NJ"
type input "08527"
type input "creditCard"
click at [468, 262] on span "Cancel Booking" at bounding box center [464, 261] width 34 height 7
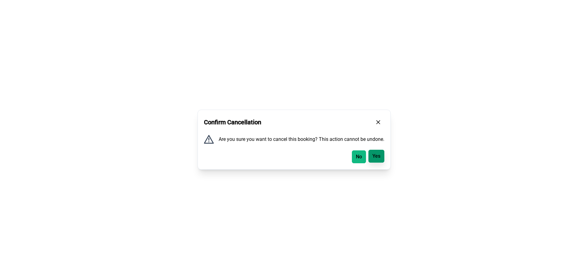
click at [378, 155] on span "Yes" at bounding box center [376, 155] width 8 height 7
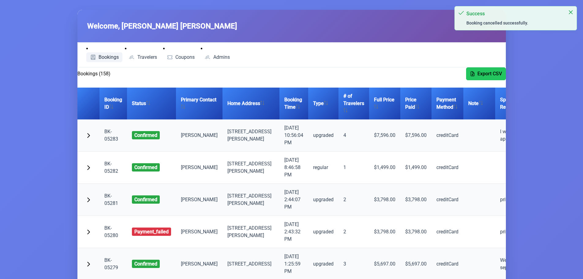
click at [105, 57] on span "Bookings" at bounding box center [109, 57] width 20 height 5
click at [143, 55] on span "Travelers" at bounding box center [147, 57] width 20 height 5
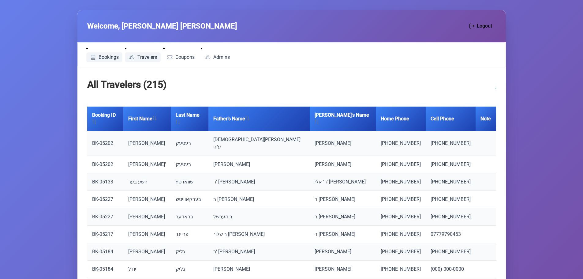
click at [107, 56] on span "Bookings" at bounding box center [109, 57] width 20 height 5
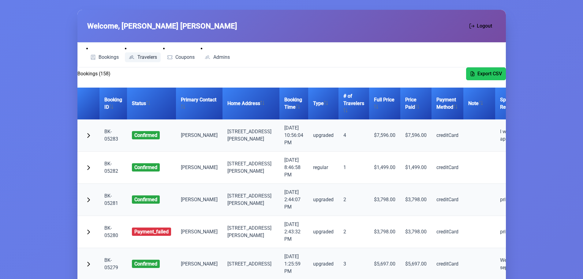
click at [149, 57] on span "Travelers" at bounding box center [147, 57] width 20 height 5
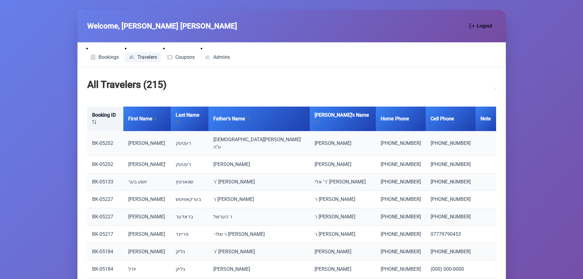
click at [103, 120] on th "Booking ID" at bounding box center [105, 119] width 36 height 24
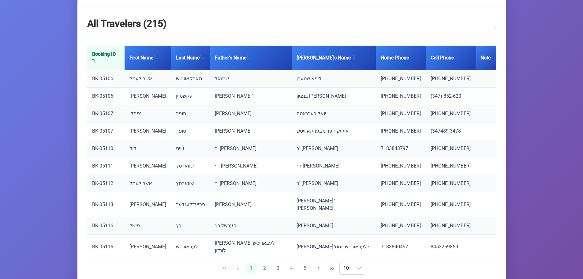
scroll to position [64, 0]
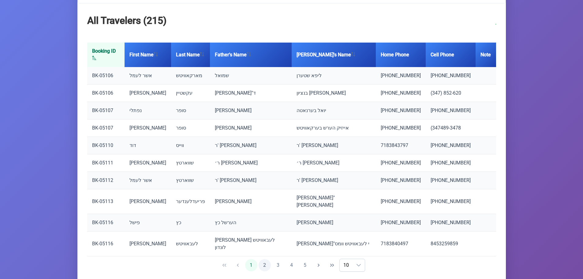
click at [261, 259] on button "2" at bounding box center [265, 265] width 12 height 12
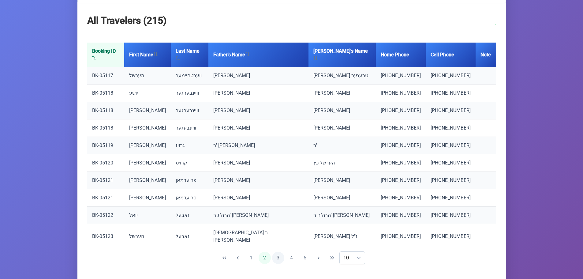
click at [277, 252] on button "3" at bounding box center [278, 258] width 12 height 12
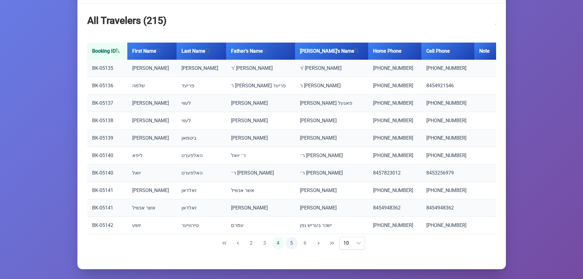
click at [293, 244] on button "5" at bounding box center [292, 243] width 12 height 12
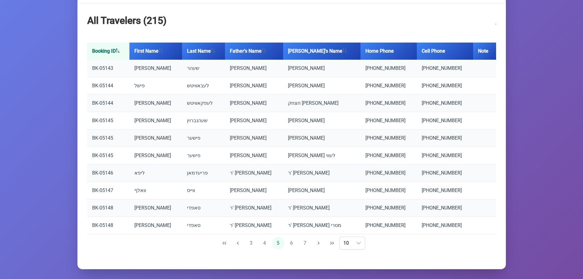
click at [293, 244] on button "6" at bounding box center [292, 243] width 12 height 12
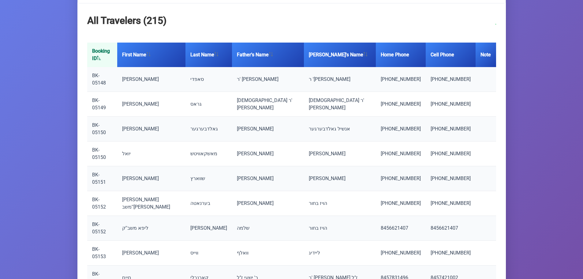
click at [105, 172] on link "BK-05151" at bounding box center [99, 178] width 14 height 13
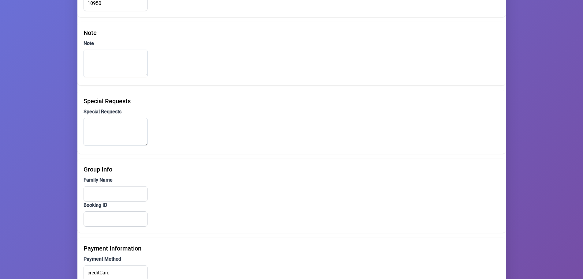
scroll to position [425, 0]
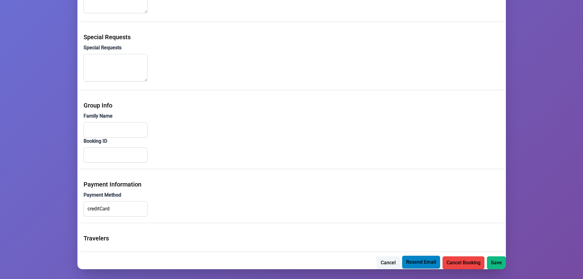
click at [423, 262] on span "Resend Email" at bounding box center [421, 261] width 30 height 7
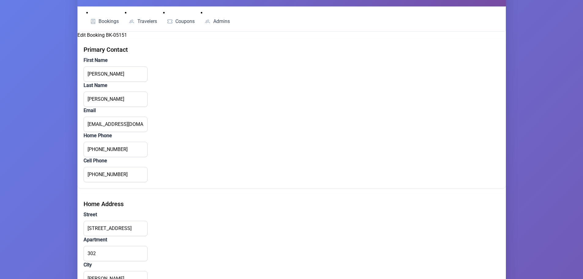
scroll to position [0, 0]
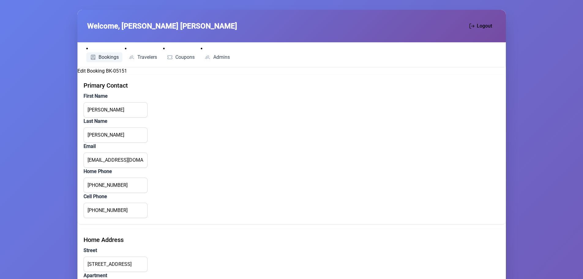
click at [100, 57] on span "Bookings" at bounding box center [109, 57] width 20 height 5
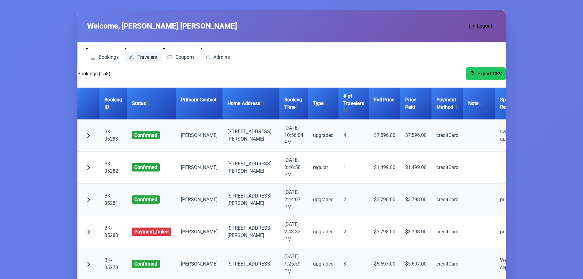
click at [155, 58] on span "Travelers" at bounding box center [147, 57] width 20 height 5
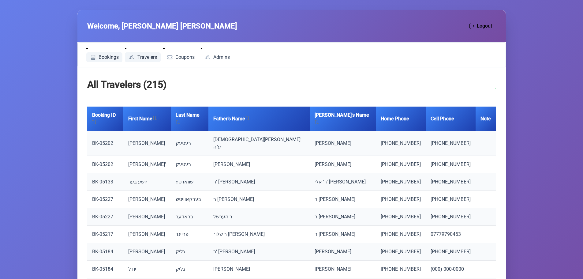
click at [94, 54] on link "Bookings" at bounding box center [104, 57] width 36 height 10
